Goal: Communication & Community: Answer question/provide support

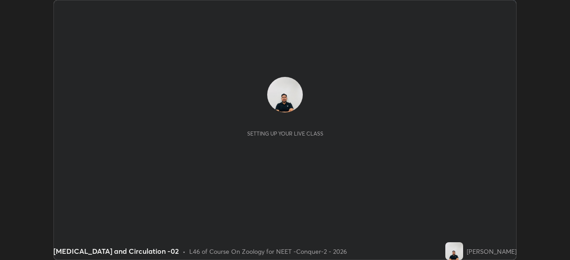
scroll to position [260, 569]
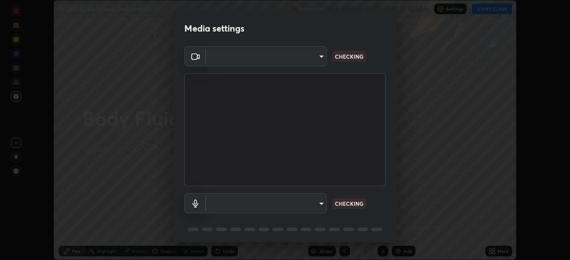
type input "ad23c5e1eec40c929e15baf649206283bee037f2ec2e6fc856d192bb2adaae55"
type input "bacd120e2728bcaa93de399d5b14713bfd4da43ca453c7f8d7901db11a0ced92"
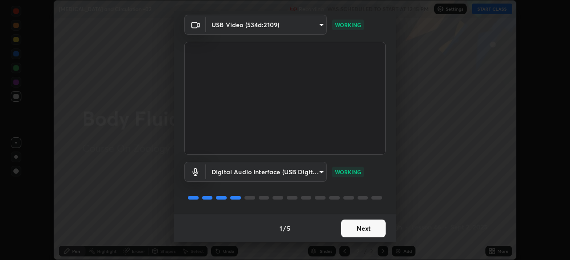
click at [357, 231] on button "Next" at bounding box center [363, 229] width 44 height 18
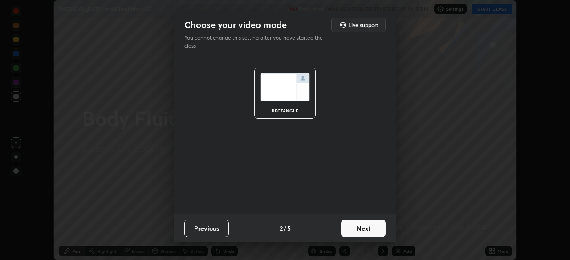
click at [361, 228] on button "Next" at bounding box center [363, 229] width 44 height 18
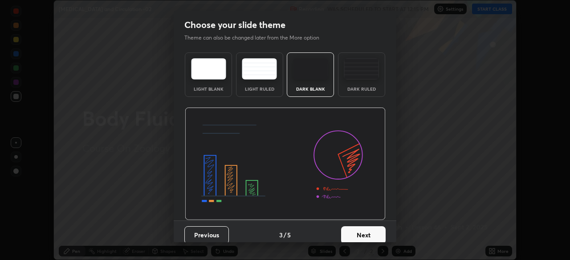
click at [355, 234] on button "Next" at bounding box center [363, 235] width 44 height 18
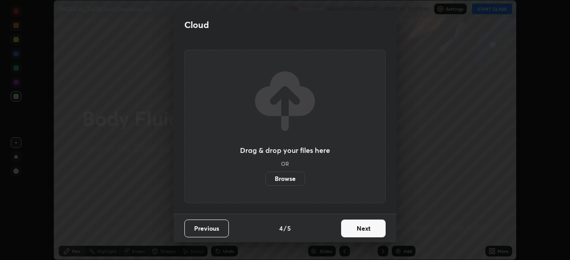
click at [353, 229] on button "Next" at bounding box center [363, 229] width 44 height 18
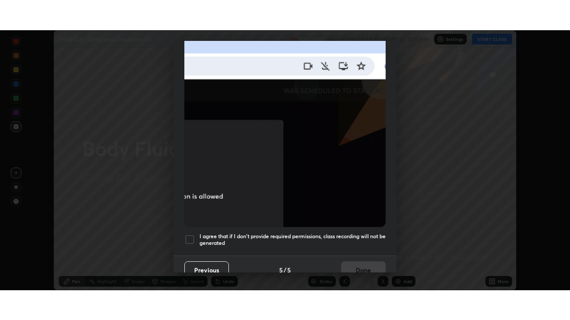
scroll to position [213, 0]
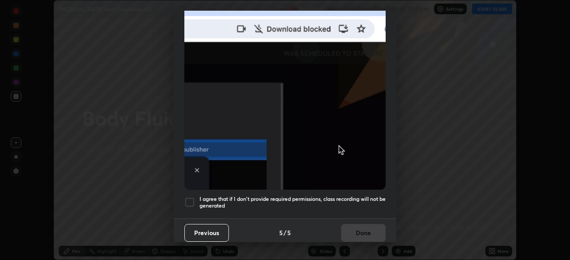
click at [188, 202] on div at bounding box center [189, 202] width 11 height 11
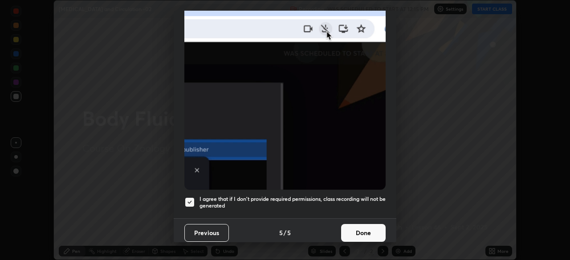
click at [349, 228] on button "Done" at bounding box center [363, 233] width 44 height 18
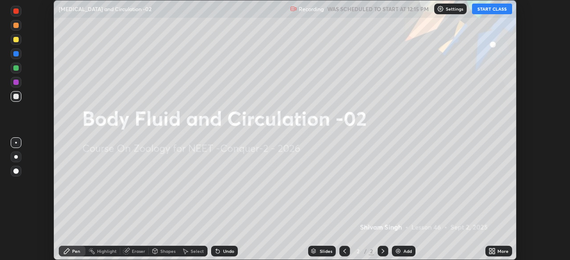
click at [490, 12] on button "START CLASS" at bounding box center [492, 9] width 40 height 11
click at [492, 9] on button "START CLASS" at bounding box center [492, 9] width 40 height 11
click at [493, 249] on icon at bounding box center [493, 250] width 2 height 2
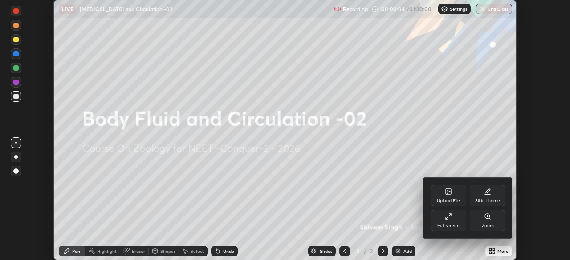
click at [451, 222] on div "Full screen" at bounding box center [448, 220] width 36 height 21
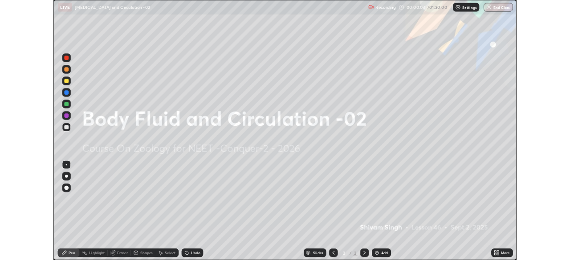
scroll to position [320, 570]
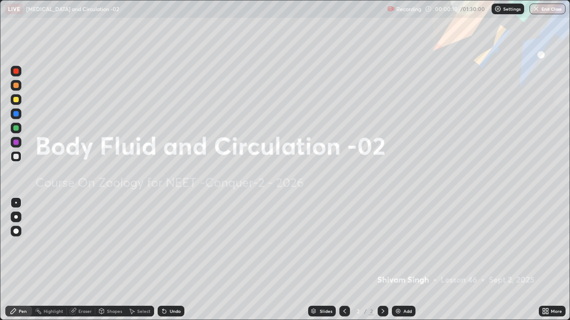
click at [549, 260] on div "More" at bounding box center [551, 311] width 27 height 11
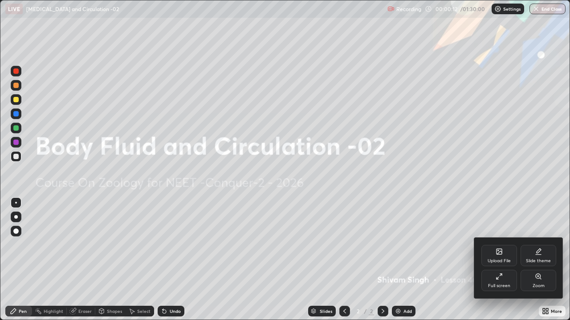
click at [498, 260] on div "Full screen" at bounding box center [499, 280] width 36 height 21
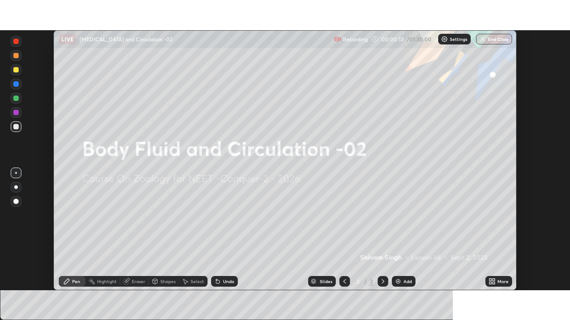
scroll to position [44238, 43929]
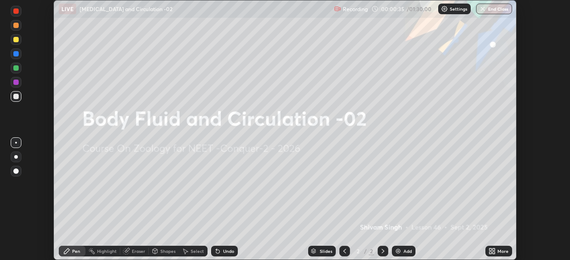
click at [490, 250] on icon at bounding box center [490, 250] width 2 height 2
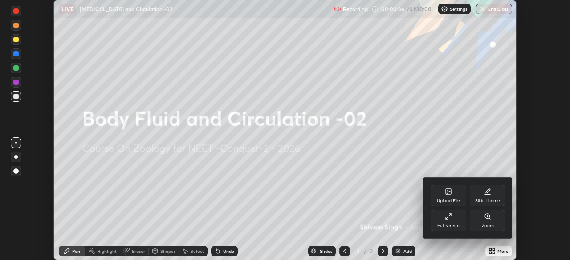
click at [449, 193] on icon at bounding box center [448, 192] width 5 height 3
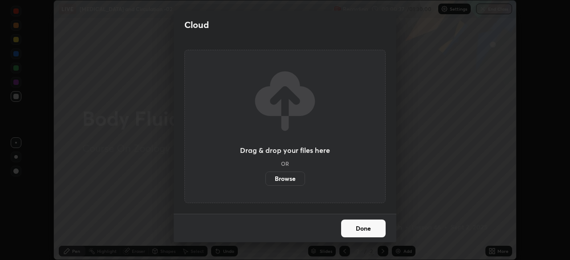
click at [290, 176] on label "Browse" at bounding box center [285, 179] width 40 height 14
click at [265, 176] on input "Browse" at bounding box center [265, 179] width 0 height 14
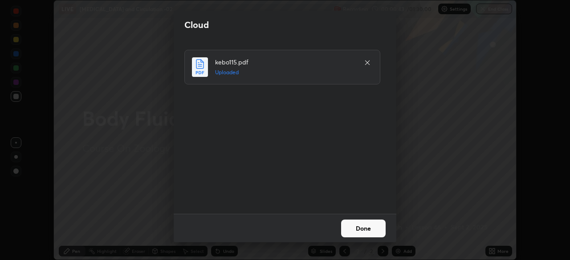
click at [374, 228] on button "Done" at bounding box center [363, 229] width 44 height 18
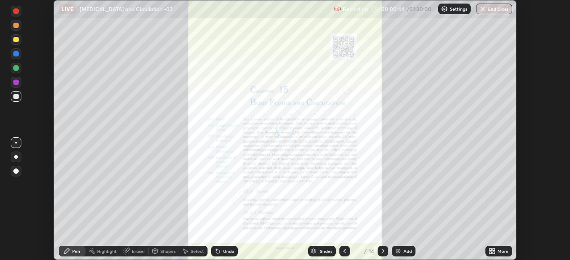
click at [490, 253] on icon at bounding box center [490, 253] width 2 height 2
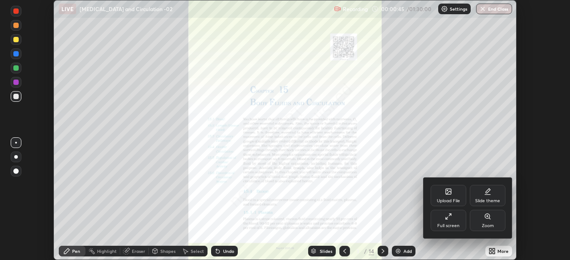
click at [455, 224] on div "Full screen" at bounding box center [448, 226] width 22 height 4
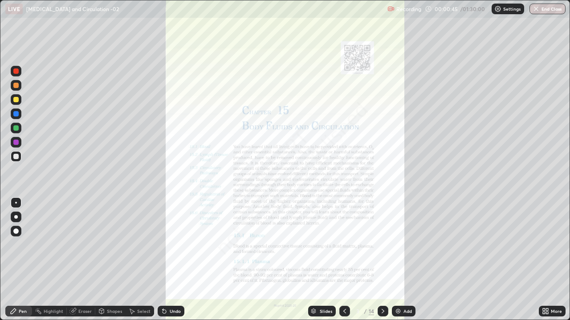
scroll to position [320, 570]
click at [20, 143] on div at bounding box center [16, 142] width 11 height 11
click at [382, 260] on icon at bounding box center [382, 311] width 7 height 7
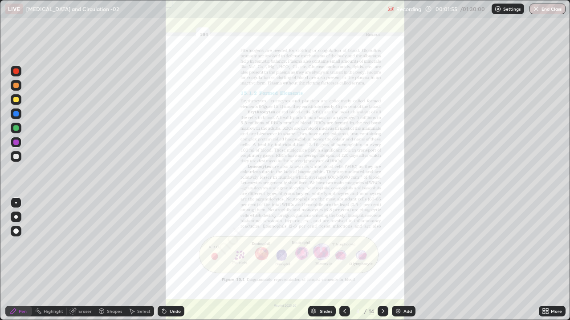
click at [548, 260] on icon at bounding box center [545, 311] width 7 height 7
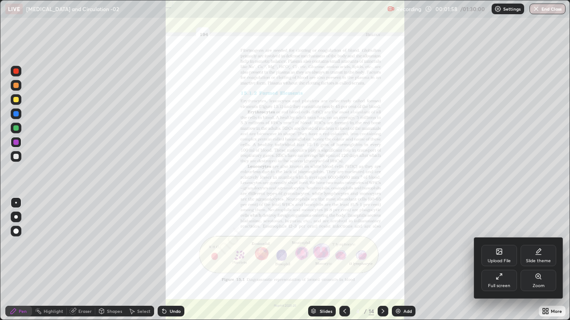
click at [539, 260] on icon at bounding box center [537, 276] width 5 height 5
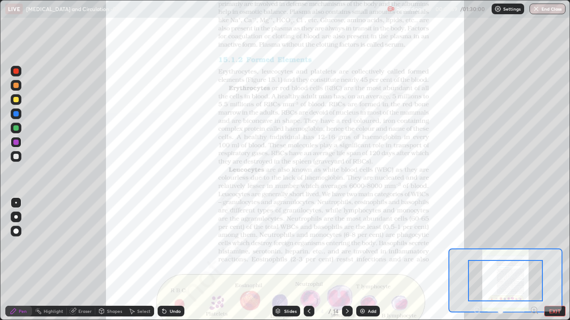
click at [534, 260] on icon at bounding box center [534, 310] width 2 height 0
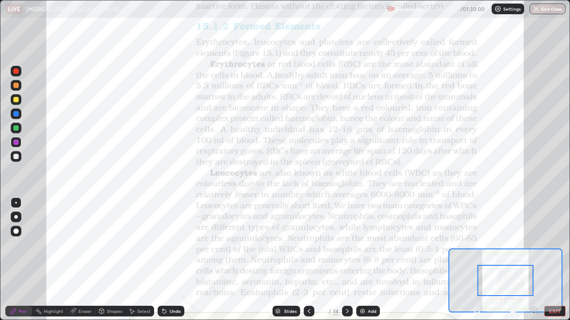
click at [534, 260] on icon at bounding box center [534, 310] width 2 height 0
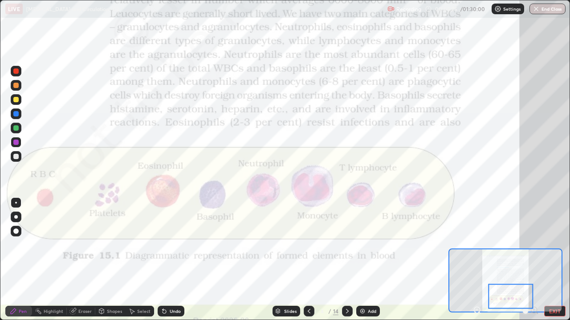
click at [350, 260] on div at bounding box center [347, 311] width 11 height 11
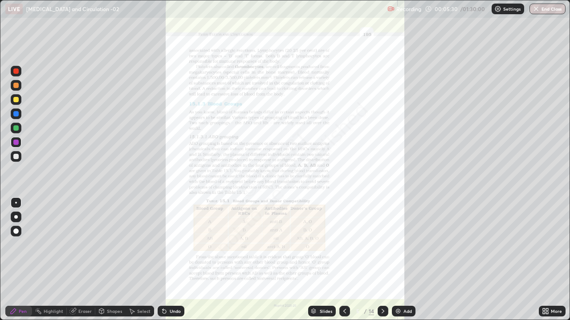
click at [16, 112] on div at bounding box center [15, 113] width 5 height 5
click at [546, 260] on icon at bounding box center [547, 310] width 2 height 2
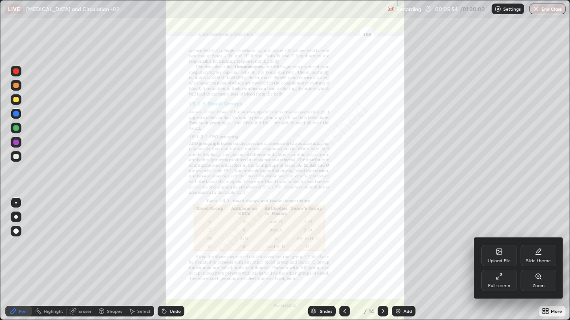
click at [535, 260] on div "Zoom" at bounding box center [538, 286] width 12 height 4
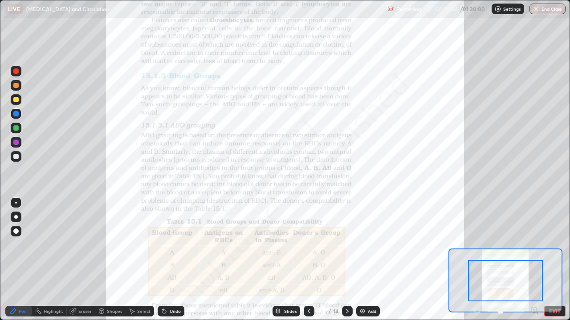
click at [534, 260] on div "Pen Highlight Eraser Shapes Select Undo Slides 5 / 14 Add EXIT" at bounding box center [285, 312] width 570 height 18
click at [535, 260] on div "Pen Highlight Eraser Shapes Select Undo Slides 5 / 14 Add EXIT" at bounding box center [285, 312] width 570 height 18
click at [534, 260] on icon at bounding box center [534, 310] width 2 height 0
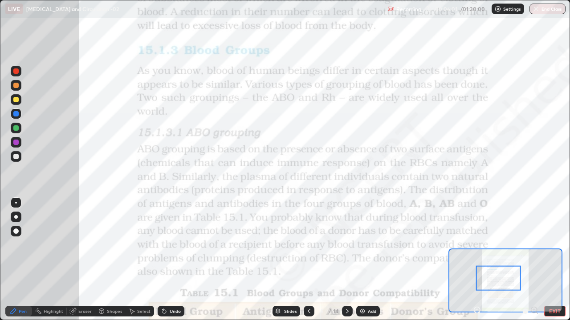
click at [18, 114] on div at bounding box center [15, 113] width 5 height 5
click at [502, 8] on div "Settings" at bounding box center [507, 9] width 32 height 11
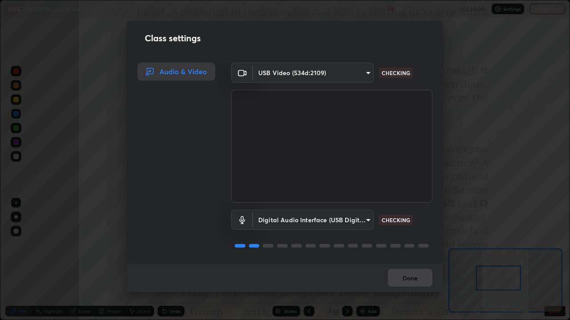
scroll to position [1, 0]
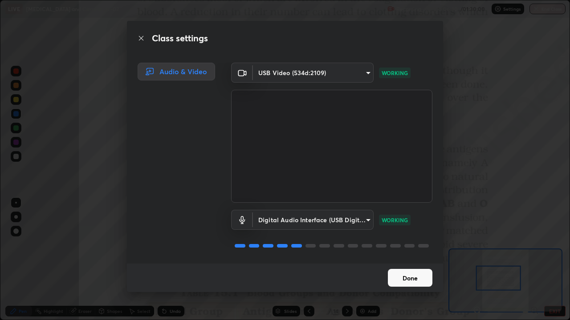
click at [408, 260] on button "Done" at bounding box center [410, 278] width 44 height 18
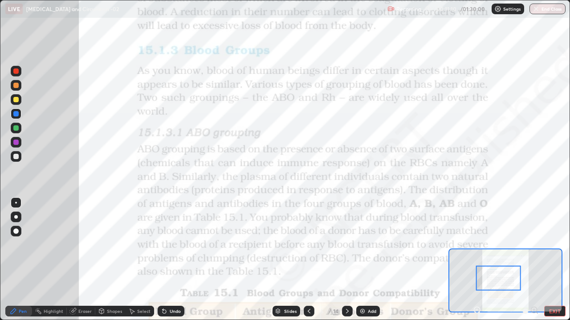
click at [310, 260] on div at bounding box center [308, 312] width 11 height 18
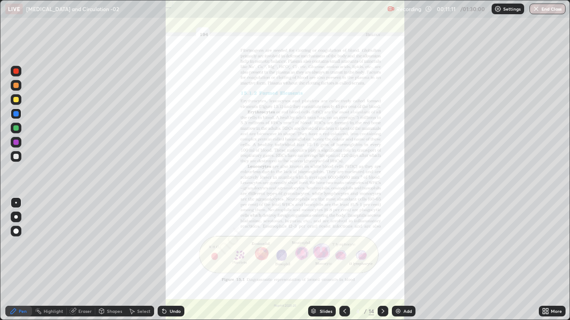
click at [396, 260] on img at bounding box center [397, 311] width 7 height 7
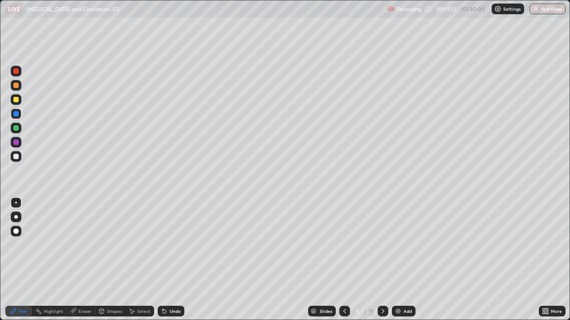
click at [17, 88] on div at bounding box center [15, 85] width 5 height 5
click at [16, 216] on div at bounding box center [16, 217] width 4 height 4
click at [13, 115] on div at bounding box center [15, 113] width 5 height 5
click at [15, 129] on div at bounding box center [15, 127] width 5 height 5
click at [175, 260] on div "Undo" at bounding box center [175, 311] width 11 height 4
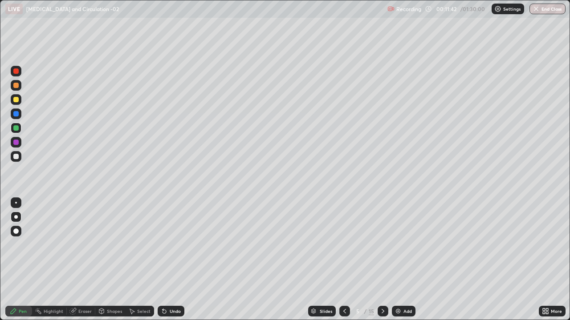
click at [13, 113] on div at bounding box center [16, 114] width 11 height 11
click at [16, 100] on div at bounding box center [15, 99] width 5 height 5
click at [175, 260] on div "Undo" at bounding box center [175, 311] width 11 height 4
click at [18, 144] on div at bounding box center [16, 142] width 11 height 11
click at [16, 158] on div at bounding box center [15, 156] width 5 height 5
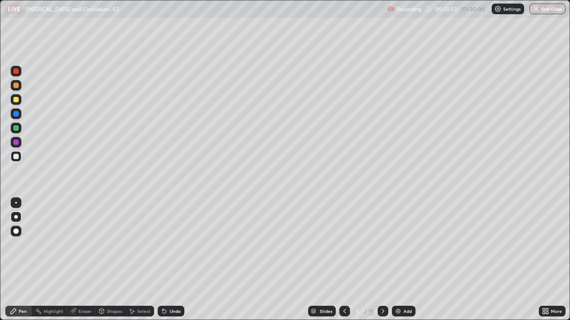
click at [16, 156] on div at bounding box center [15, 156] width 5 height 5
click at [17, 158] on div at bounding box center [15, 156] width 5 height 5
click at [16, 142] on div at bounding box center [15, 142] width 5 height 5
click at [16, 129] on div at bounding box center [15, 127] width 5 height 5
click at [16, 143] on div at bounding box center [15, 142] width 5 height 5
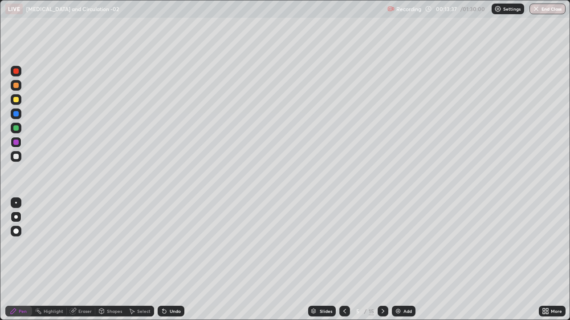
click at [172, 260] on div "Undo" at bounding box center [175, 311] width 11 height 4
click at [15, 114] on div at bounding box center [15, 113] width 5 height 5
click at [16, 157] on div at bounding box center [15, 156] width 5 height 5
click at [398, 260] on div "Add" at bounding box center [404, 311] width 24 height 11
click at [342, 260] on icon at bounding box center [344, 311] width 7 height 7
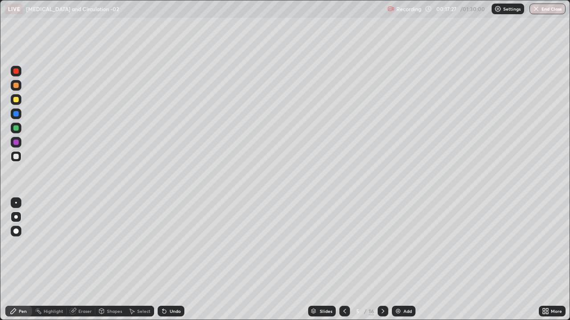
click at [384, 260] on icon at bounding box center [382, 311] width 7 height 7
click at [13, 73] on div at bounding box center [15, 71] width 5 height 5
click at [108, 260] on div "Shapes" at bounding box center [114, 311] width 15 height 4
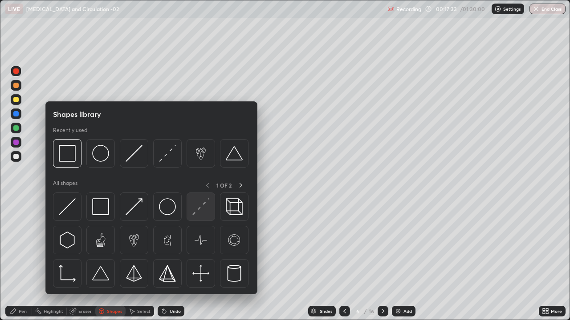
click at [74, 154] on img at bounding box center [67, 153] width 17 height 17
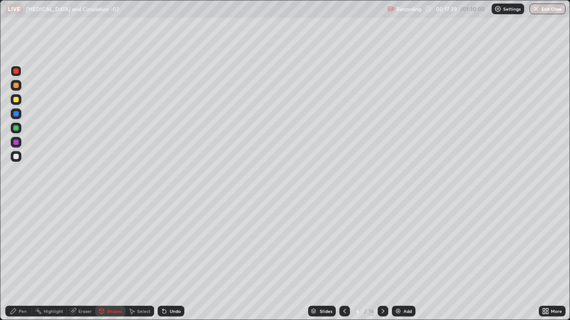
click at [16, 98] on div at bounding box center [15, 99] width 5 height 5
click at [14, 113] on div at bounding box center [15, 113] width 5 height 5
click at [15, 115] on div at bounding box center [15, 113] width 5 height 5
click at [15, 144] on div at bounding box center [15, 142] width 5 height 5
click at [15, 156] on div at bounding box center [15, 156] width 5 height 5
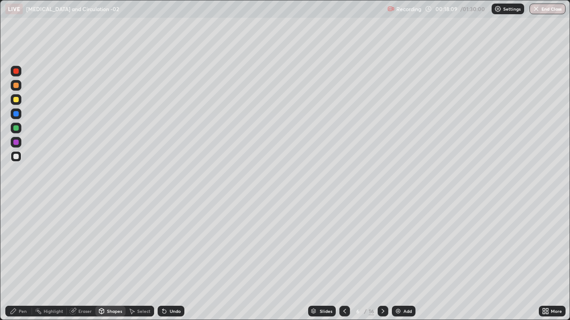
click at [19, 260] on div "Pen" at bounding box center [23, 311] width 8 height 4
click at [171, 260] on div "Undo" at bounding box center [175, 311] width 11 height 4
click at [171, 260] on div "Undo" at bounding box center [169, 312] width 30 height 18
click at [16, 128] on div at bounding box center [15, 127] width 5 height 5
click at [16, 101] on div at bounding box center [15, 99] width 5 height 5
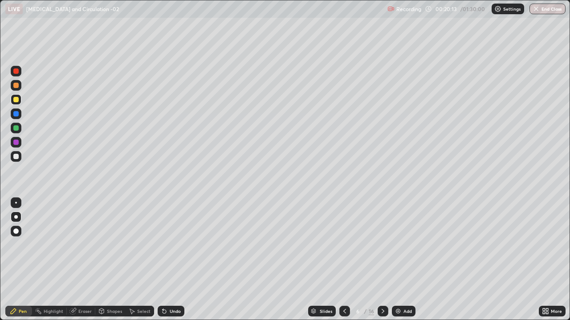
click at [16, 116] on div at bounding box center [15, 113] width 5 height 5
click at [16, 129] on div at bounding box center [15, 127] width 5 height 5
click at [396, 260] on img at bounding box center [397, 311] width 7 height 7
click at [16, 85] on div at bounding box center [15, 85] width 5 height 5
click at [16, 114] on div at bounding box center [15, 113] width 5 height 5
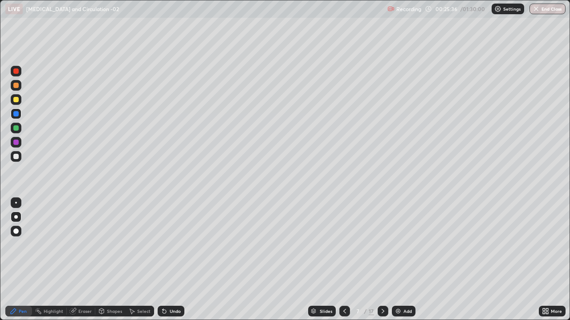
click at [17, 128] on div at bounding box center [15, 127] width 5 height 5
click at [16, 100] on div at bounding box center [15, 99] width 5 height 5
click at [16, 129] on div at bounding box center [15, 127] width 5 height 5
click at [14, 100] on div at bounding box center [15, 99] width 5 height 5
click at [15, 114] on div at bounding box center [15, 113] width 5 height 5
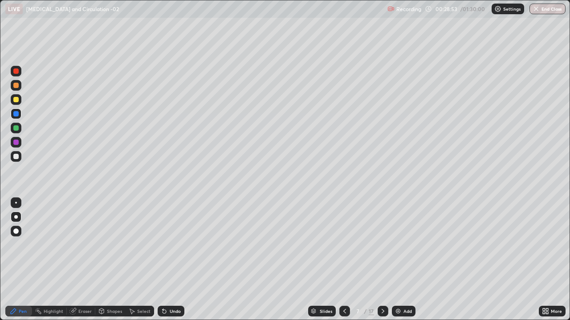
click at [399, 260] on img at bounding box center [397, 311] width 7 height 7
click at [16, 87] on div at bounding box center [15, 85] width 5 height 5
click at [15, 85] on div at bounding box center [15, 85] width 5 height 5
click at [18, 113] on div at bounding box center [15, 113] width 5 height 5
click at [16, 155] on div at bounding box center [15, 156] width 5 height 5
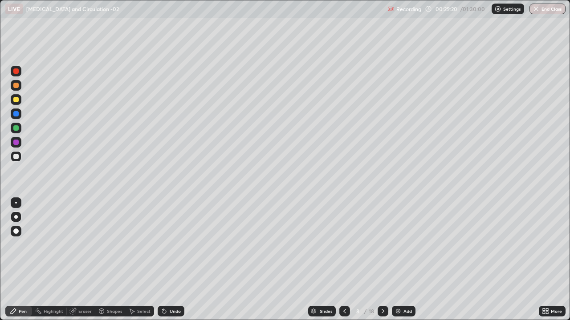
click at [171, 260] on div "Undo" at bounding box center [175, 311] width 11 height 4
click at [170, 260] on div "Undo" at bounding box center [175, 311] width 11 height 4
click at [17, 71] on div at bounding box center [15, 71] width 5 height 5
click at [17, 157] on div at bounding box center [15, 156] width 5 height 5
click at [16, 129] on div at bounding box center [15, 127] width 5 height 5
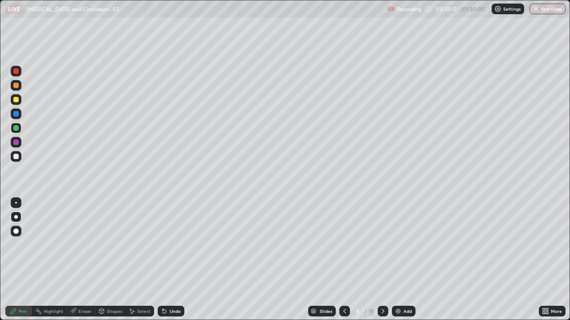
click at [170, 260] on div "Undo" at bounding box center [175, 311] width 11 height 4
click at [171, 260] on div "Undo" at bounding box center [175, 311] width 11 height 4
click at [174, 260] on div "Undo" at bounding box center [175, 311] width 11 height 4
click at [176, 260] on div "Undo" at bounding box center [175, 311] width 11 height 4
click at [176, 260] on div "Undo" at bounding box center [171, 311] width 27 height 11
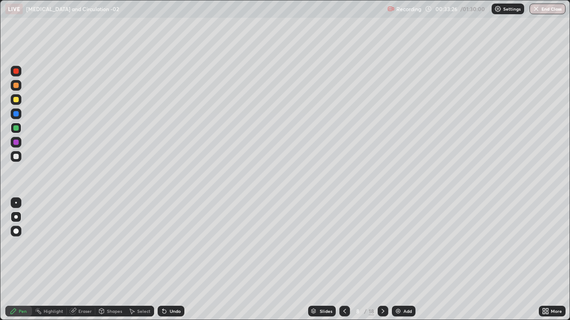
click at [16, 158] on div at bounding box center [15, 156] width 5 height 5
click at [396, 260] on img at bounding box center [397, 311] width 7 height 7
click at [16, 101] on div at bounding box center [15, 99] width 5 height 5
click at [345, 260] on icon at bounding box center [344, 311] width 7 height 7
click at [384, 260] on div at bounding box center [382, 311] width 11 height 11
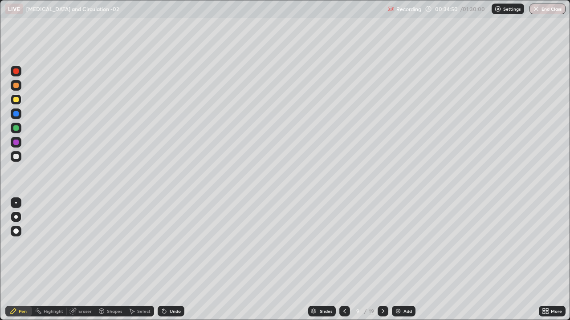
click at [16, 129] on div at bounding box center [15, 127] width 5 height 5
click at [176, 260] on div "Undo" at bounding box center [175, 311] width 11 height 4
click at [172, 260] on div "Undo" at bounding box center [175, 311] width 11 height 4
click at [176, 260] on div "Undo" at bounding box center [175, 311] width 11 height 4
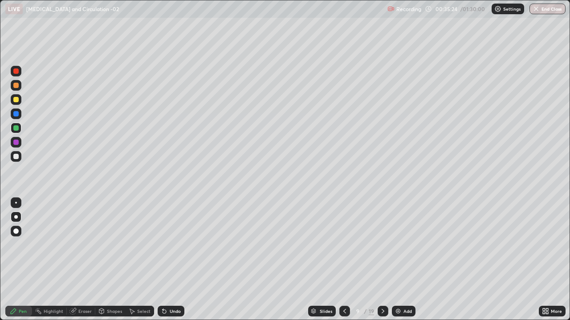
click at [180, 260] on div "Undo" at bounding box center [171, 311] width 27 height 11
click at [172, 260] on div "Undo" at bounding box center [175, 311] width 11 height 4
click at [174, 260] on div "Undo" at bounding box center [175, 311] width 11 height 4
click at [16, 142] on div at bounding box center [15, 142] width 5 height 5
click at [16, 158] on div at bounding box center [15, 156] width 5 height 5
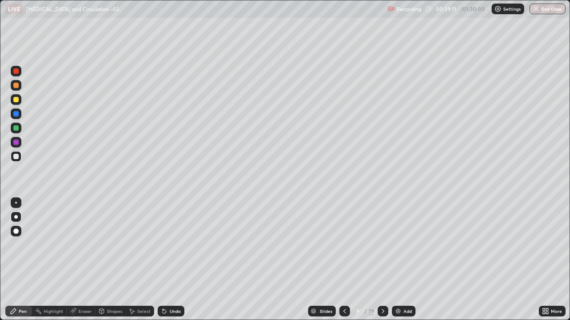
click at [16, 74] on div at bounding box center [16, 71] width 11 height 11
click at [15, 129] on div at bounding box center [15, 127] width 5 height 5
click at [16, 101] on div at bounding box center [15, 99] width 5 height 5
click at [14, 156] on div at bounding box center [15, 156] width 5 height 5
click at [174, 260] on div "Undo" at bounding box center [171, 311] width 27 height 11
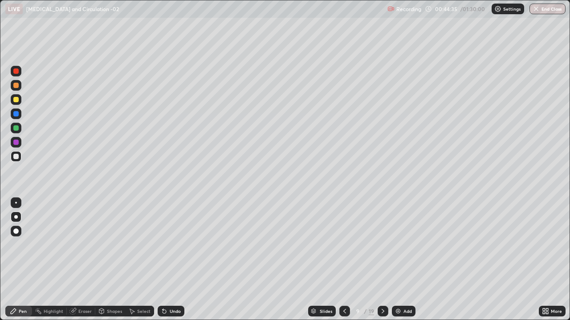
click at [399, 260] on img at bounding box center [397, 311] width 7 height 7
click at [16, 85] on div at bounding box center [15, 85] width 5 height 5
click at [398, 260] on img at bounding box center [398, 311] width 7 height 7
click at [15, 73] on div at bounding box center [15, 71] width 5 height 5
click at [16, 129] on div at bounding box center [15, 127] width 5 height 5
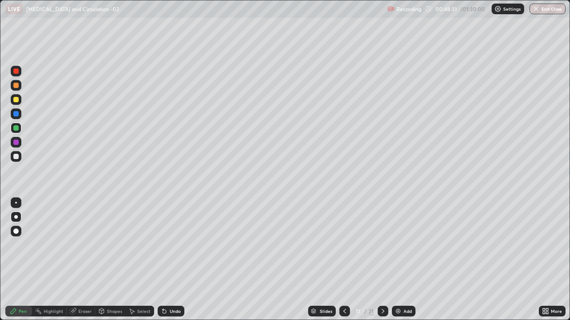
click at [17, 85] on div at bounding box center [15, 85] width 5 height 5
click at [15, 101] on div at bounding box center [15, 99] width 5 height 5
click at [17, 115] on div at bounding box center [15, 113] width 5 height 5
click at [16, 101] on div at bounding box center [15, 99] width 5 height 5
click at [17, 156] on div at bounding box center [15, 156] width 5 height 5
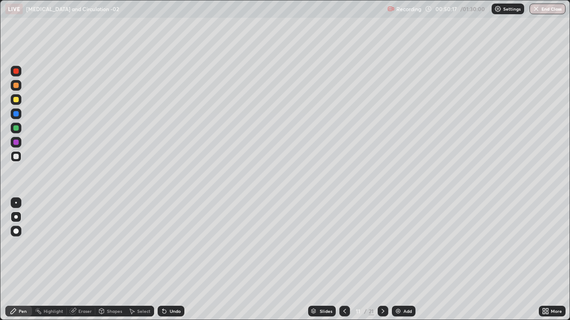
click at [15, 101] on div at bounding box center [15, 99] width 5 height 5
click at [17, 142] on div at bounding box center [15, 142] width 5 height 5
click at [17, 158] on div at bounding box center [15, 156] width 5 height 5
click at [17, 70] on div at bounding box center [15, 71] width 5 height 5
click at [16, 129] on div at bounding box center [15, 127] width 5 height 5
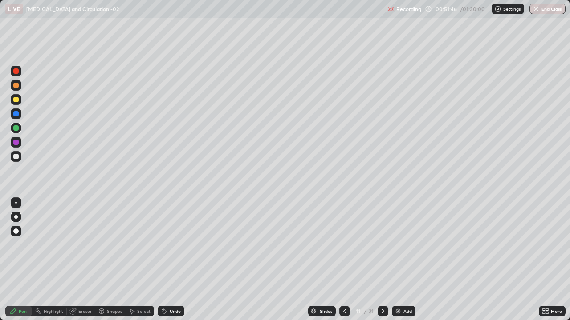
click at [172, 260] on div "Undo" at bounding box center [171, 311] width 27 height 11
click at [16, 208] on div at bounding box center [16, 203] width 11 height 11
click at [17, 157] on div at bounding box center [15, 156] width 5 height 5
click at [20, 156] on div at bounding box center [16, 156] width 11 height 11
click at [16, 140] on div at bounding box center [15, 142] width 5 height 5
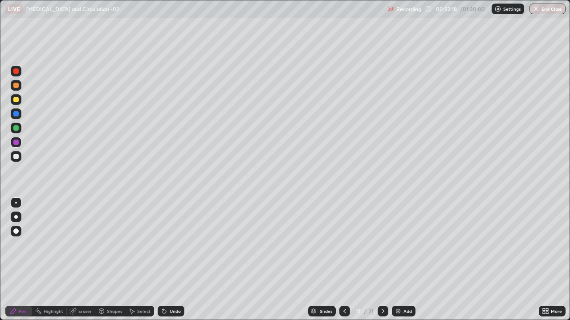
click at [16, 128] on div at bounding box center [15, 127] width 5 height 5
click at [16, 100] on div at bounding box center [15, 99] width 5 height 5
click at [16, 72] on div at bounding box center [15, 71] width 5 height 5
click at [15, 87] on div at bounding box center [15, 85] width 5 height 5
click at [14, 74] on div at bounding box center [16, 71] width 11 height 11
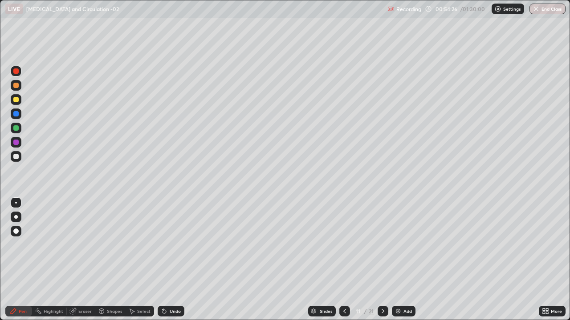
click at [16, 158] on div at bounding box center [15, 156] width 5 height 5
click at [399, 260] on img at bounding box center [397, 311] width 7 height 7
click at [14, 71] on div at bounding box center [15, 71] width 5 height 5
click at [16, 141] on div at bounding box center [15, 142] width 5 height 5
click at [15, 99] on div at bounding box center [15, 99] width 5 height 5
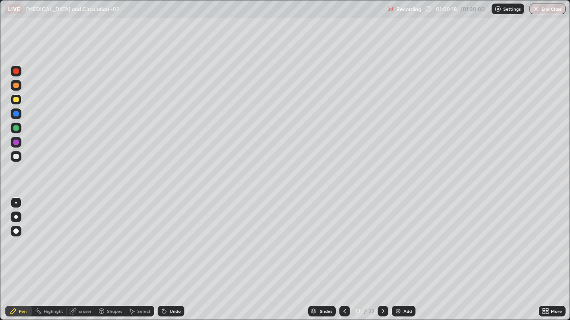
click at [16, 113] on div at bounding box center [15, 113] width 5 height 5
click at [174, 260] on div "Undo" at bounding box center [175, 311] width 11 height 4
click at [171, 260] on div "Undo" at bounding box center [171, 311] width 27 height 11
click at [174, 260] on div "Undo" at bounding box center [175, 311] width 11 height 4
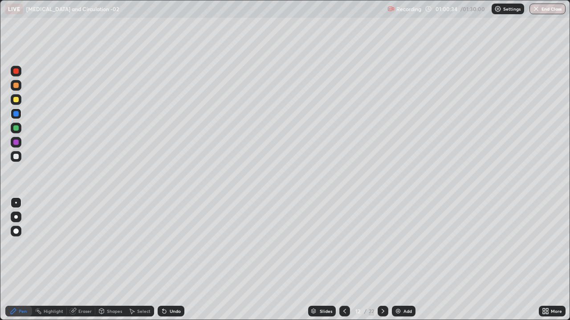
click at [174, 260] on div "Undo" at bounding box center [175, 311] width 11 height 4
click at [20, 215] on div at bounding box center [16, 217] width 11 height 11
click at [17, 156] on div at bounding box center [15, 156] width 5 height 5
click at [16, 127] on div at bounding box center [15, 127] width 5 height 5
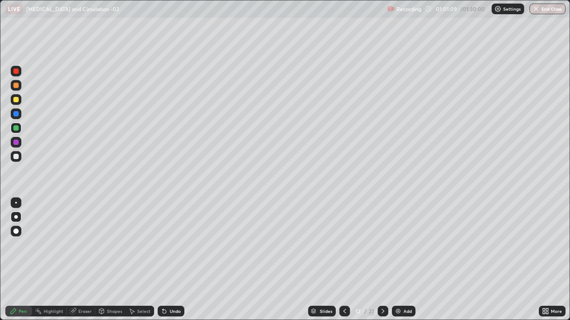
click at [16, 156] on div at bounding box center [15, 156] width 5 height 5
click at [170, 260] on div "Undo" at bounding box center [175, 311] width 11 height 4
click at [173, 260] on div "Undo" at bounding box center [175, 311] width 11 height 4
click at [170, 260] on div "Undo" at bounding box center [175, 311] width 11 height 4
click at [175, 260] on div "Undo" at bounding box center [175, 311] width 11 height 4
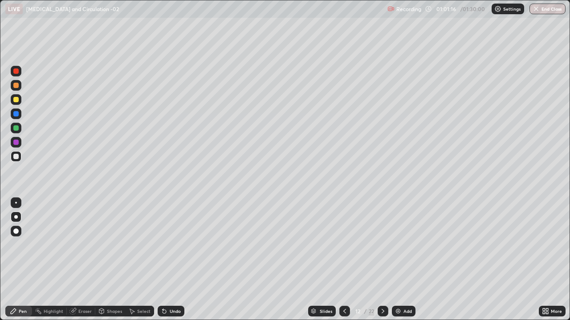
click at [171, 260] on div "Undo" at bounding box center [175, 311] width 11 height 4
click at [172, 260] on div "Undo" at bounding box center [175, 311] width 11 height 4
click at [15, 132] on div at bounding box center [16, 128] width 11 height 11
click at [173, 260] on div "Undo" at bounding box center [175, 311] width 11 height 4
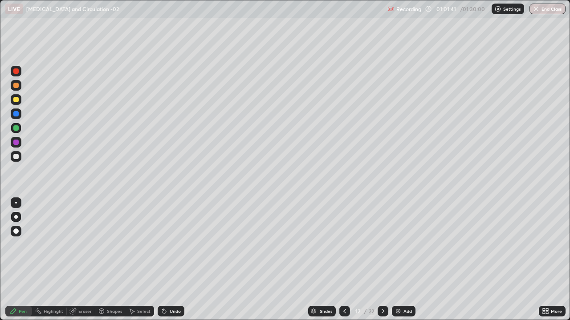
click at [173, 260] on div "Undo" at bounding box center [175, 311] width 11 height 4
click at [17, 129] on div at bounding box center [15, 127] width 5 height 5
click at [16, 140] on div at bounding box center [15, 142] width 5 height 5
click at [397, 260] on img at bounding box center [397, 311] width 7 height 7
click at [17, 71] on div at bounding box center [15, 71] width 5 height 5
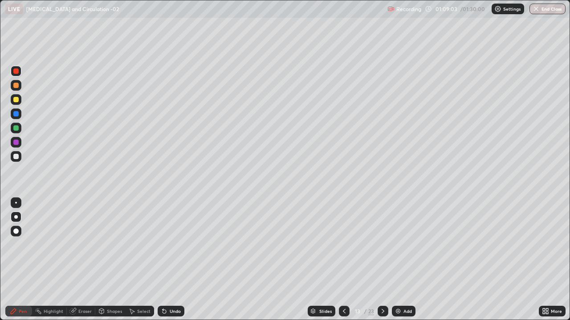
click at [14, 100] on div at bounding box center [15, 99] width 5 height 5
click at [15, 144] on div at bounding box center [15, 142] width 5 height 5
click at [16, 113] on div at bounding box center [15, 113] width 5 height 5
click at [17, 98] on div at bounding box center [15, 99] width 5 height 5
click at [171, 260] on div "Undo" at bounding box center [171, 311] width 27 height 11
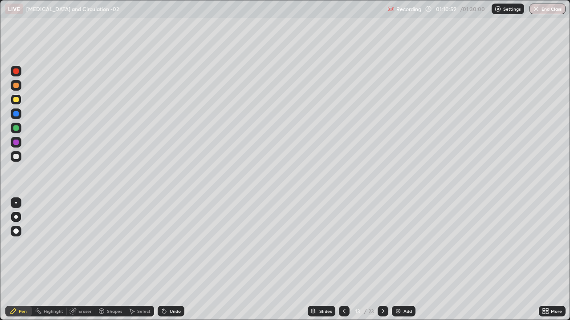
click at [170, 260] on div "Undo" at bounding box center [171, 311] width 27 height 11
click at [16, 128] on div at bounding box center [15, 127] width 5 height 5
click at [16, 84] on div at bounding box center [15, 85] width 5 height 5
click at [16, 143] on div at bounding box center [15, 142] width 5 height 5
click at [15, 70] on div at bounding box center [15, 71] width 5 height 5
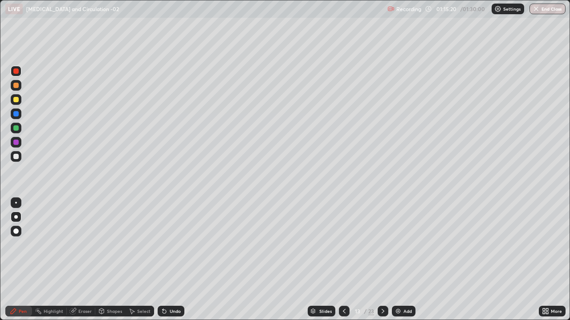
click at [398, 260] on img at bounding box center [397, 311] width 7 height 7
click at [16, 89] on div at bounding box center [16, 85] width 11 height 11
click at [15, 129] on div at bounding box center [15, 127] width 5 height 5
click at [16, 100] on div at bounding box center [15, 99] width 5 height 5
click at [174, 260] on div "Undo" at bounding box center [175, 311] width 11 height 4
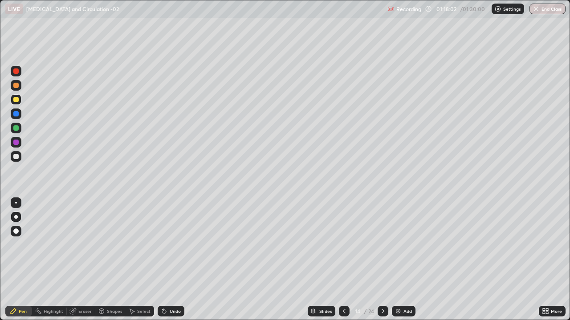
click at [138, 260] on div "Select" at bounding box center [143, 311] width 13 height 4
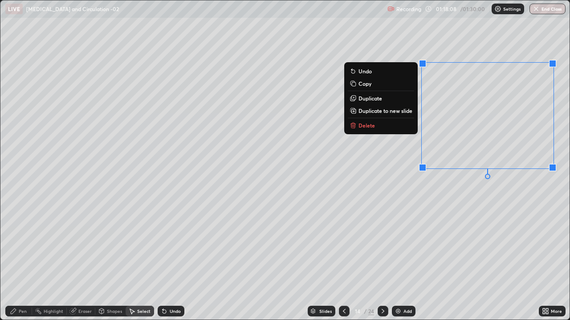
click at [524, 186] on div "0 ° Undo Copy Duplicate Duplicate to new slide Delete" at bounding box center [284, 160] width 569 height 320
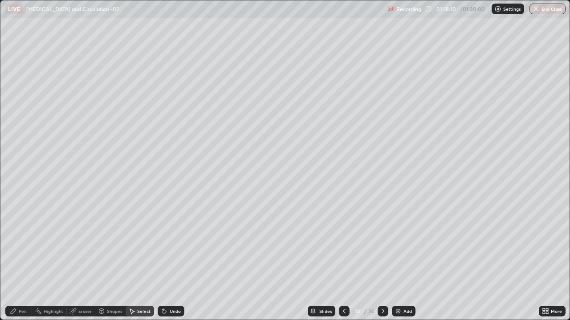
click at [21, 260] on div "Pen" at bounding box center [23, 311] width 8 height 4
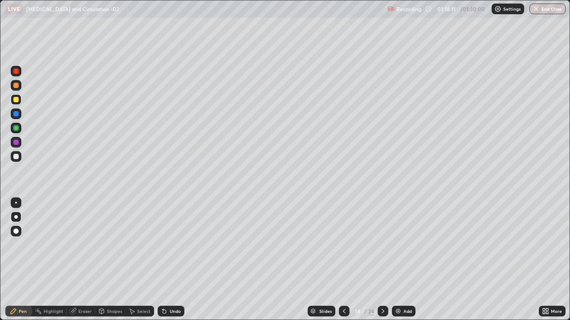
click at [16, 127] on div at bounding box center [15, 127] width 5 height 5
click at [15, 100] on div at bounding box center [15, 99] width 5 height 5
click at [16, 142] on div at bounding box center [15, 142] width 5 height 5
click at [171, 260] on div "Undo" at bounding box center [175, 311] width 11 height 4
click at [173, 260] on div "Undo" at bounding box center [175, 311] width 11 height 4
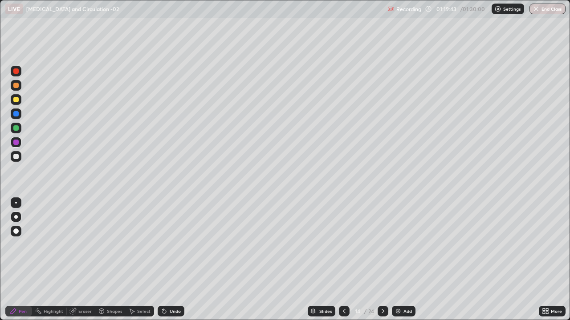
click at [16, 73] on div at bounding box center [15, 71] width 5 height 5
click at [17, 144] on div at bounding box center [15, 142] width 5 height 5
click at [17, 73] on div at bounding box center [15, 71] width 5 height 5
click at [16, 142] on div at bounding box center [15, 142] width 5 height 5
click at [16, 129] on div at bounding box center [15, 127] width 5 height 5
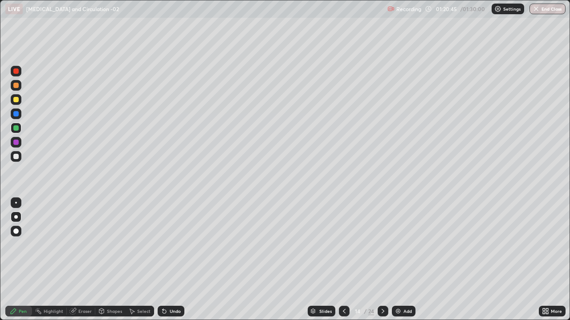
click at [16, 128] on div at bounding box center [15, 127] width 5 height 5
click at [16, 157] on div at bounding box center [15, 156] width 5 height 5
click at [15, 113] on div at bounding box center [15, 113] width 5 height 5
click at [16, 142] on div at bounding box center [15, 142] width 5 height 5
click at [16, 85] on div at bounding box center [15, 85] width 5 height 5
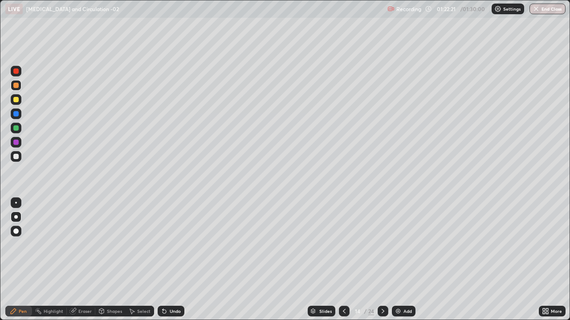
click at [18, 157] on div at bounding box center [15, 156] width 5 height 5
click at [19, 129] on div at bounding box center [16, 128] width 11 height 11
click at [547, 8] on button "End Class" at bounding box center [547, 9] width 35 height 11
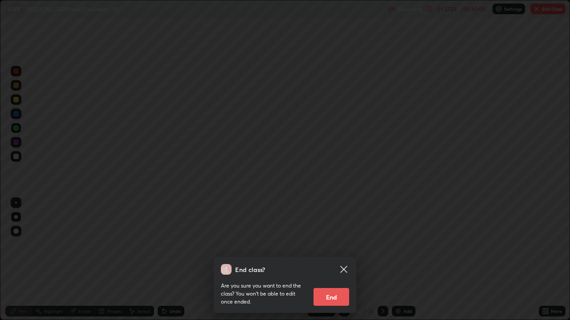
click at [332, 260] on button "End" at bounding box center [331, 297] width 36 height 18
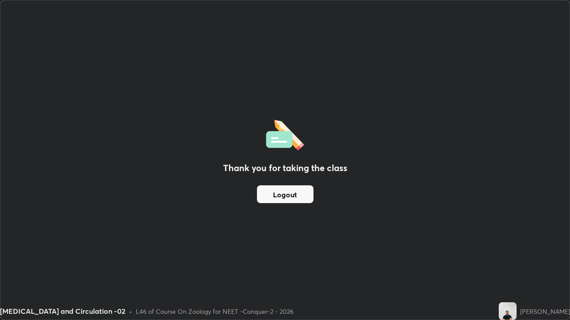
click at [279, 198] on button "Logout" at bounding box center [285, 195] width 57 height 18
